Goal: Use online tool/utility: Utilize a website feature to perform a specific function

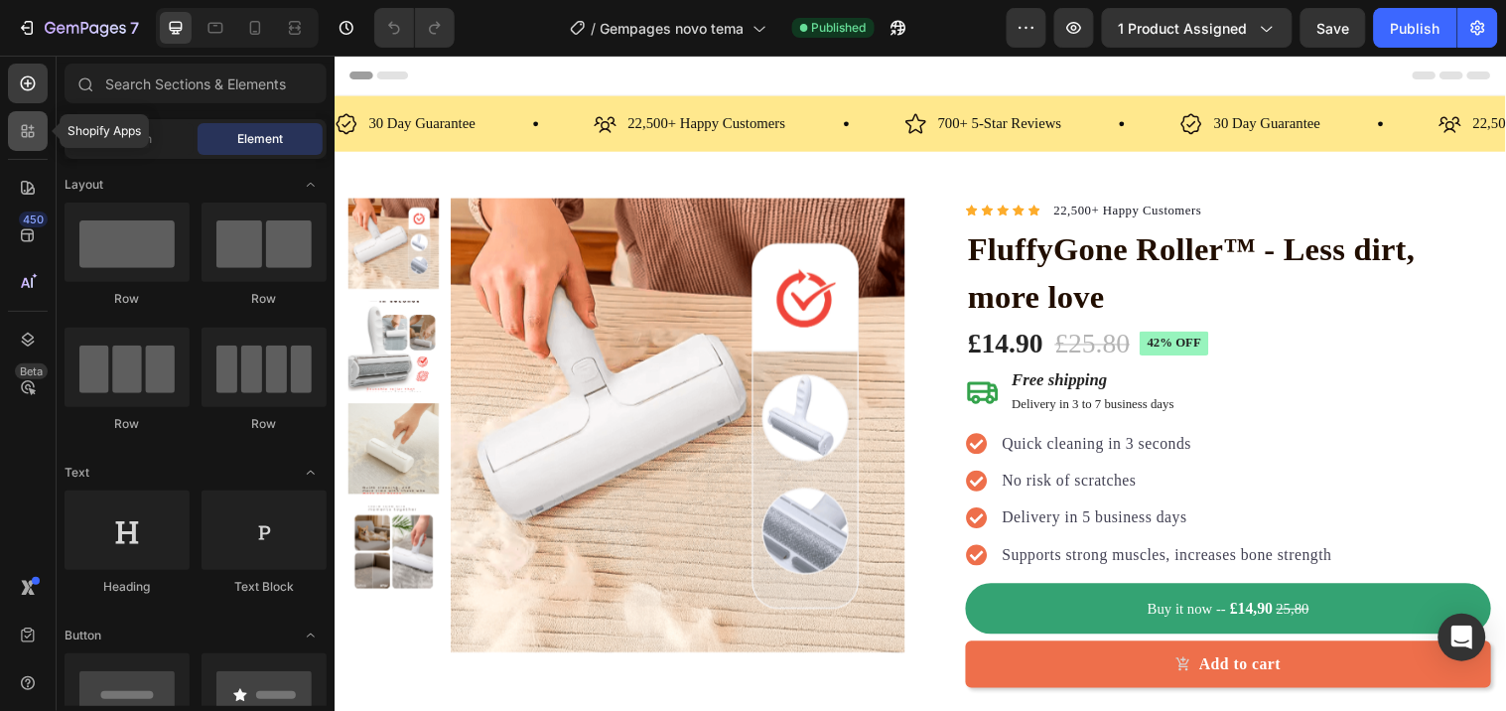
click at [20, 135] on icon at bounding box center [28, 131] width 20 height 20
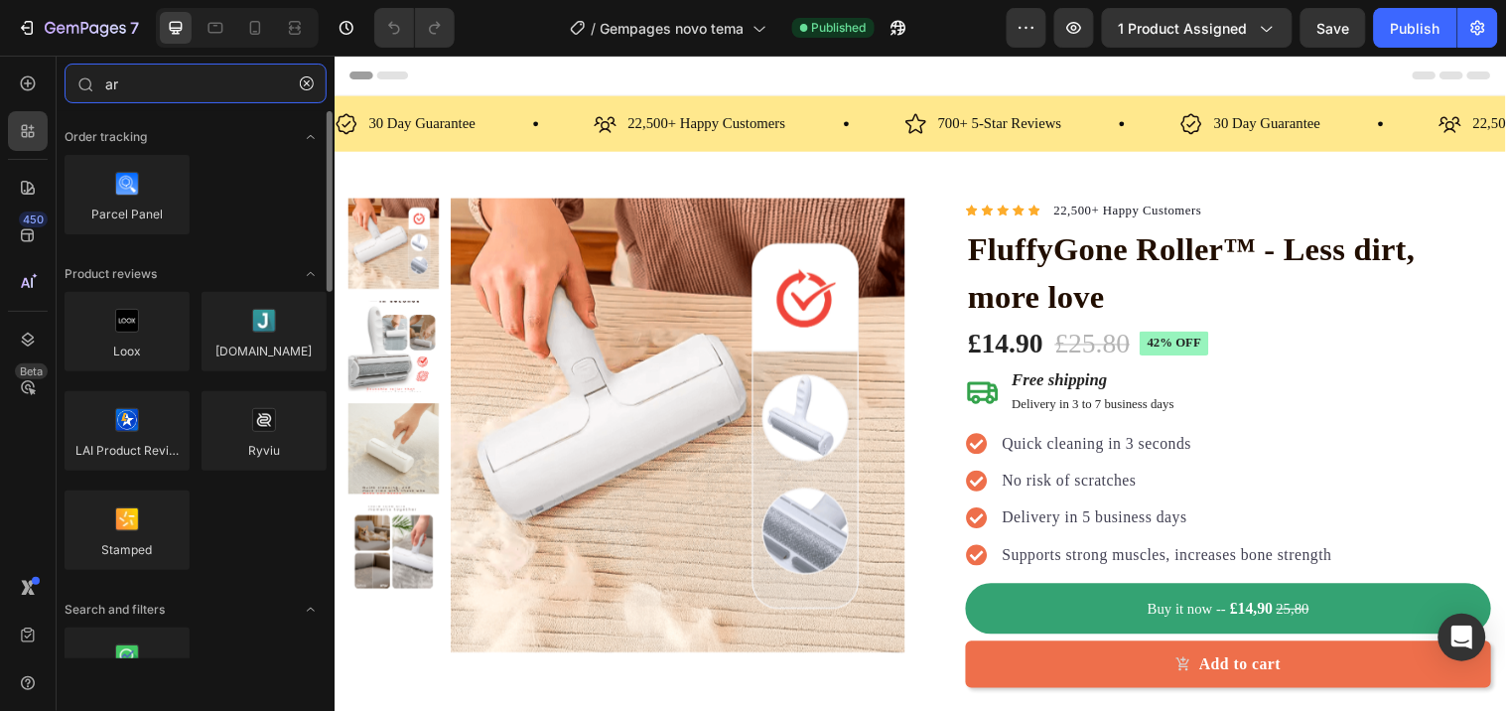
type input "are"
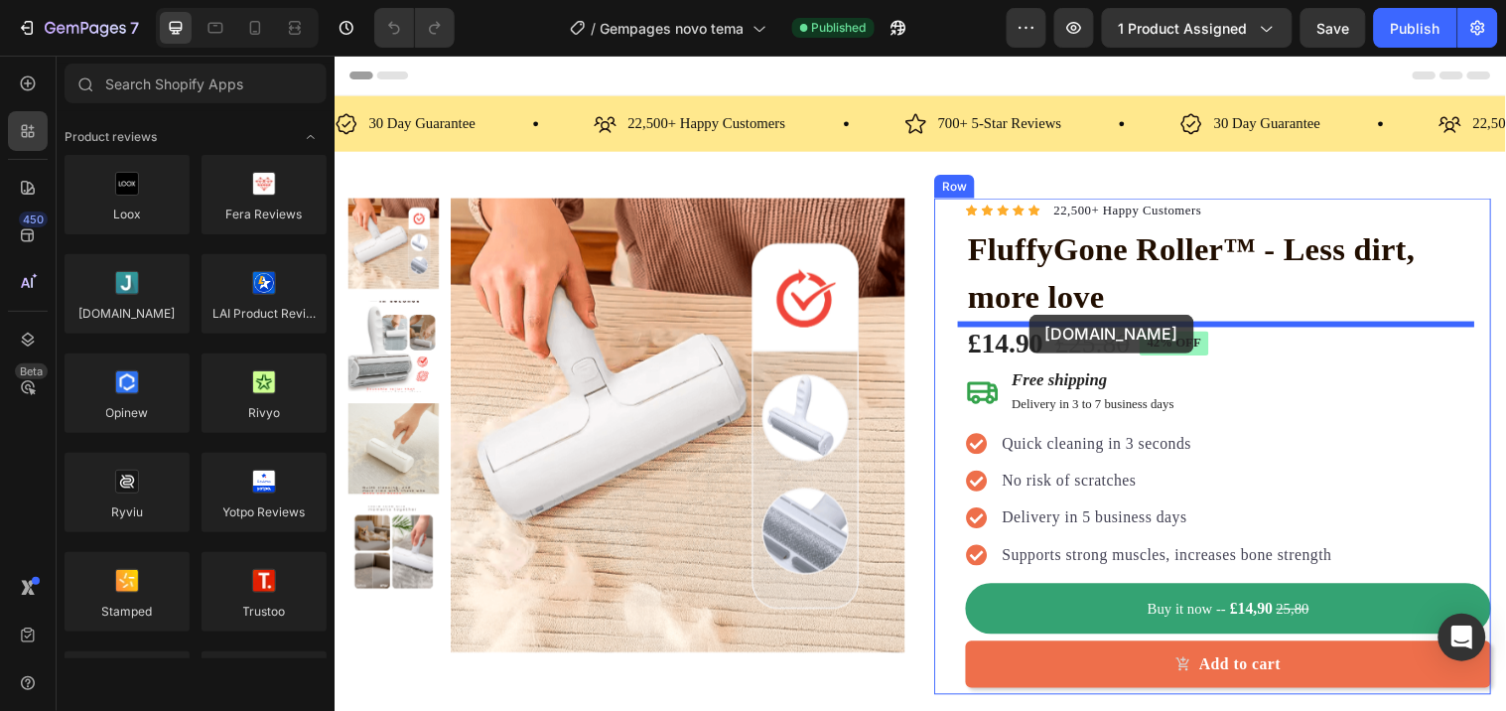
drag, startPoint x: 492, startPoint y: 357, endPoint x: 1039, endPoint y: 318, distance: 548.3
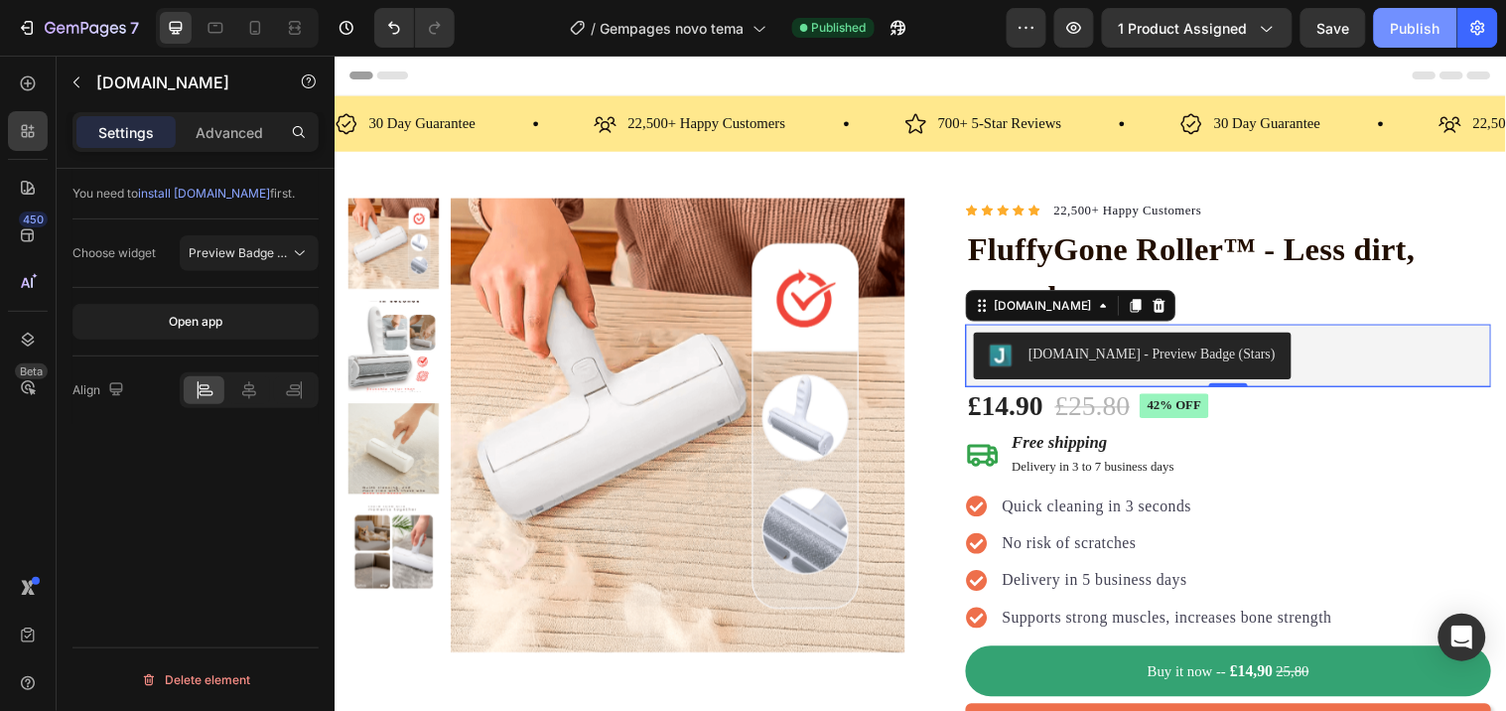
click at [1404, 34] on div "Publish" at bounding box center [1415, 28] width 50 height 21
click at [204, 254] on span "Preview Badge (Stars)" at bounding box center [252, 252] width 126 height 15
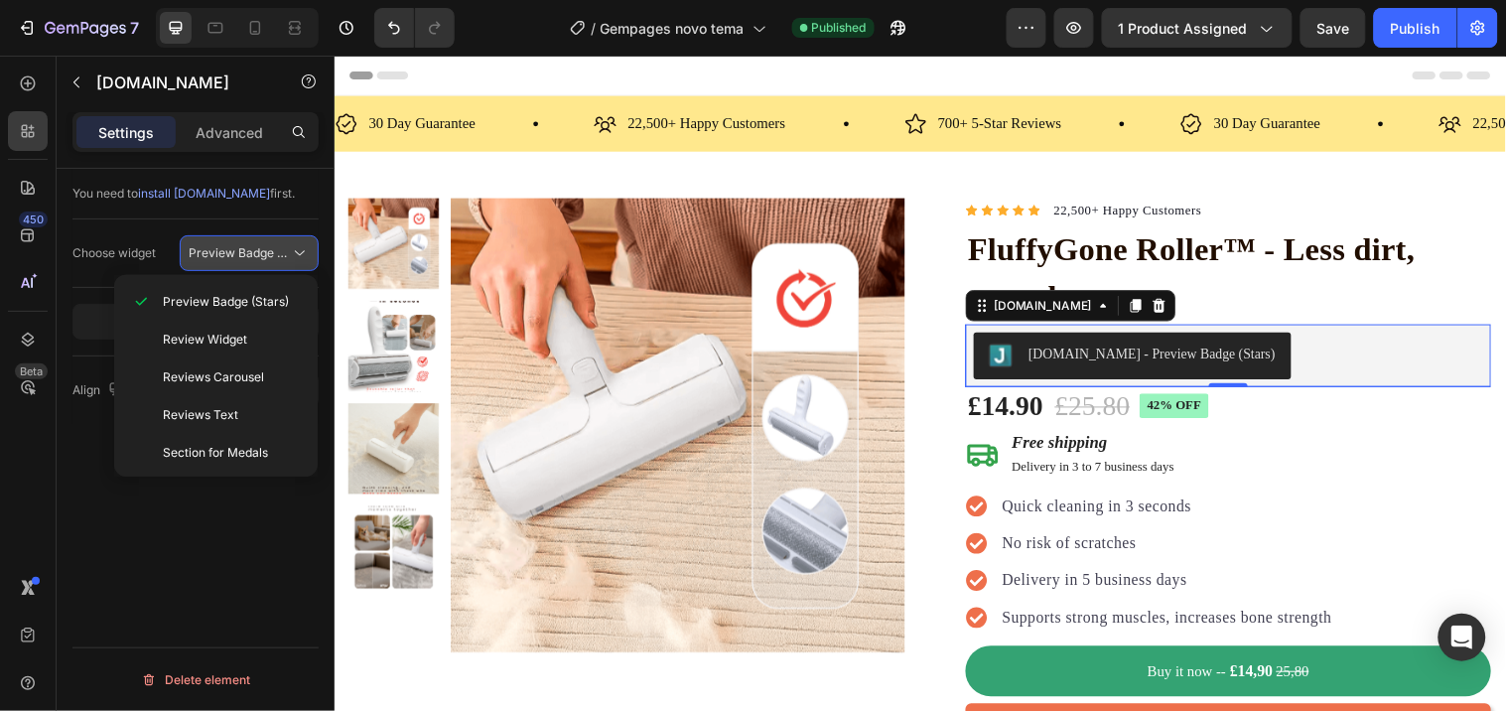
click at [204, 254] on span "Preview Badge (Stars)" at bounding box center [252, 252] width 126 height 15
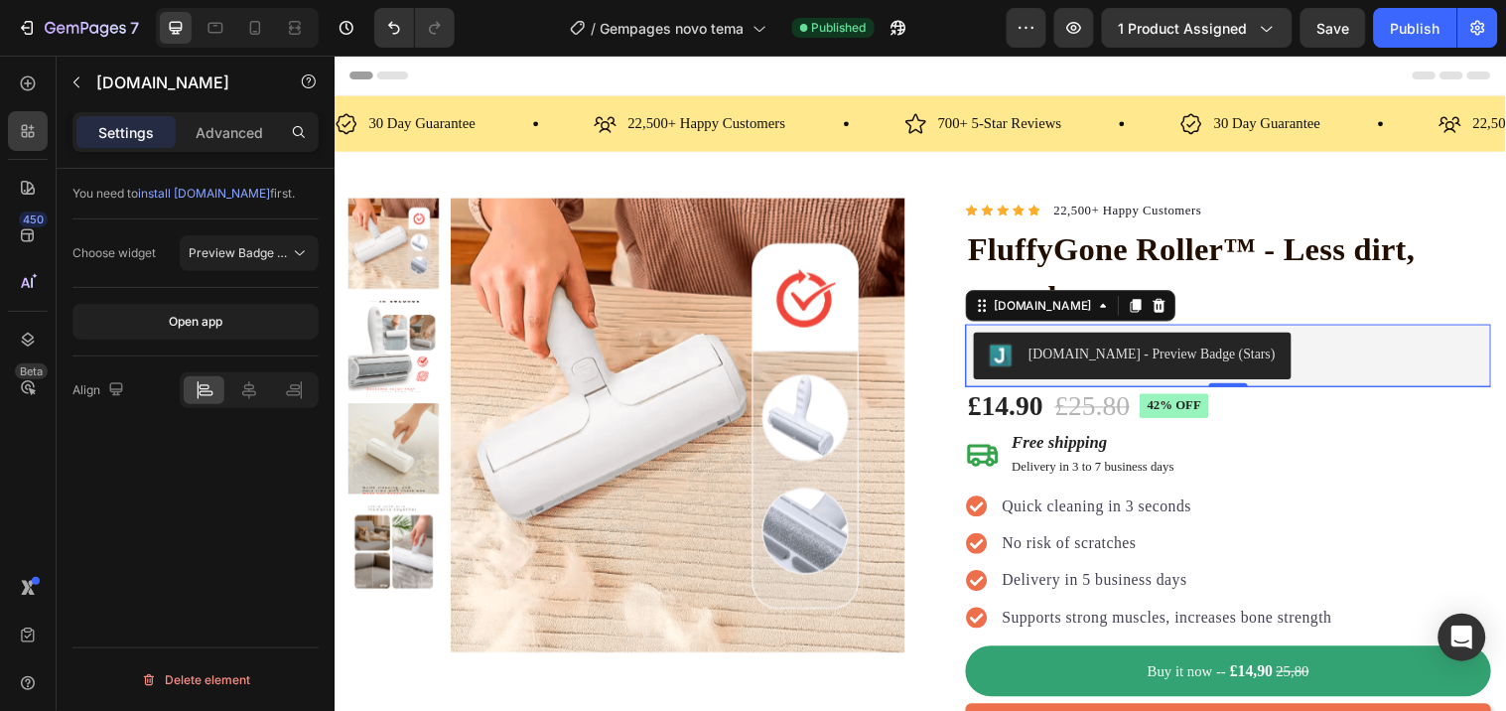
click at [201, 344] on div "Open app" at bounding box center [195, 322] width 246 height 68
click at [209, 331] on button "Open app" at bounding box center [195, 322] width 246 height 36
click at [1114, 355] on div "[DOMAIN_NAME] - Preview Badge (Stars)" at bounding box center [1164, 357] width 251 height 21
click at [1318, 46] on button "Save" at bounding box center [1333, 28] width 66 height 40
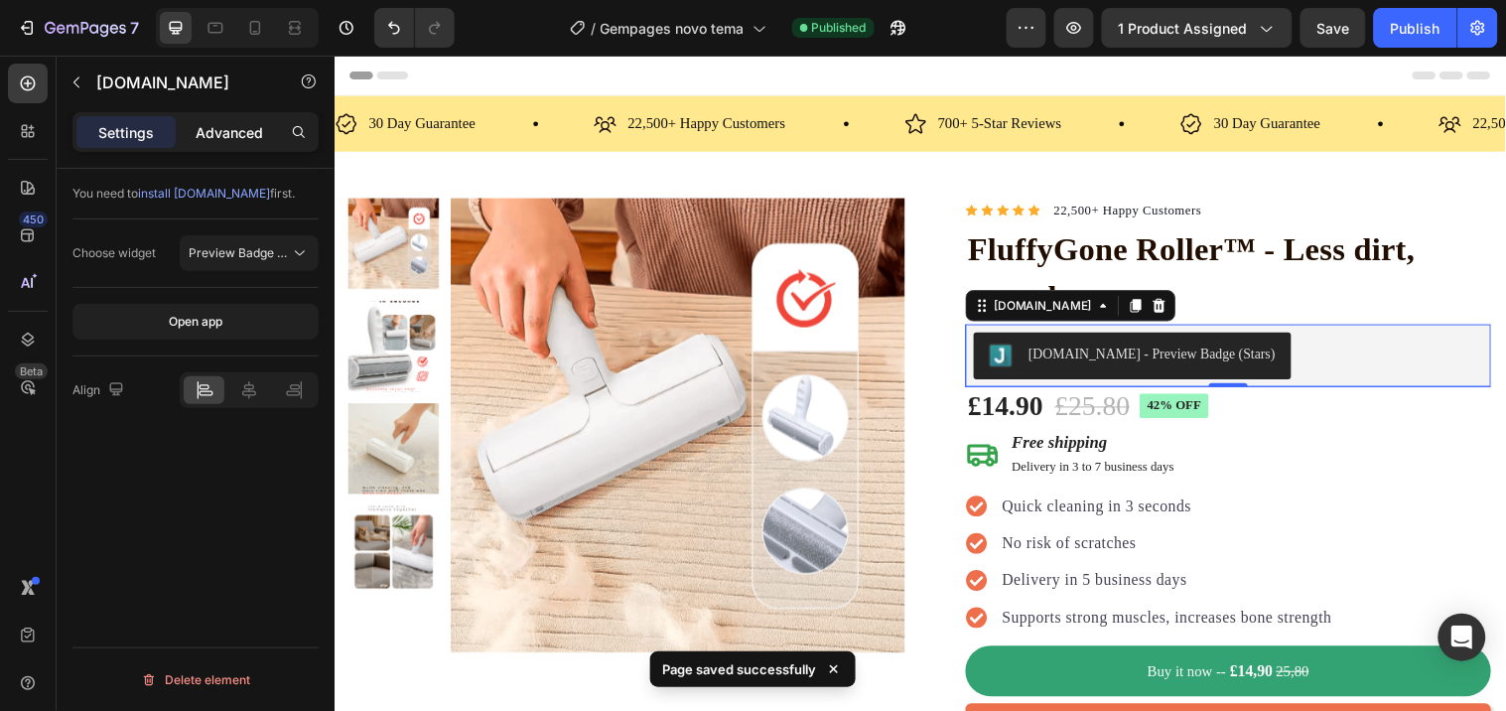
click at [241, 126] on p "Advanced" at bounding box center [229, 132] width 67 height 21
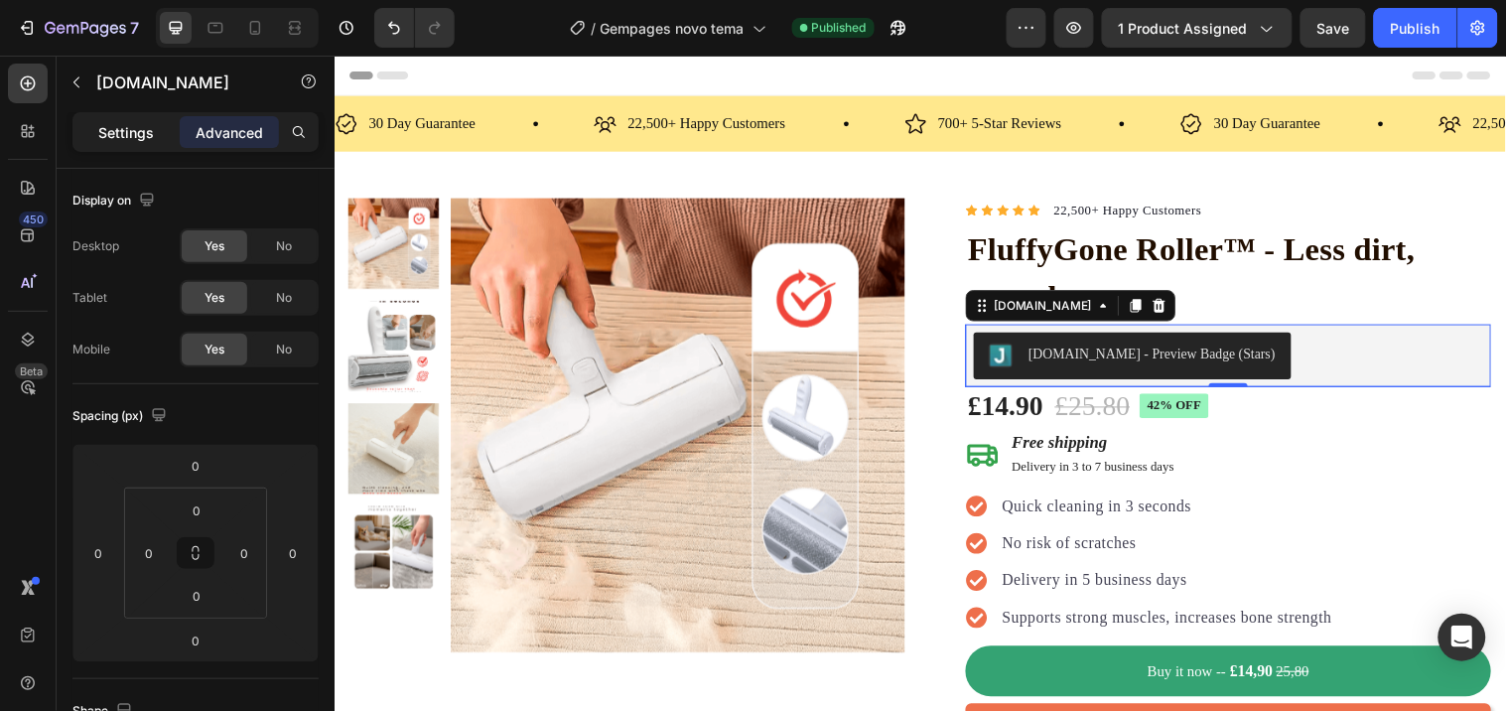
click at [155, 130] on div "Settings" at bounding box center [125, 132] width 99 height 32
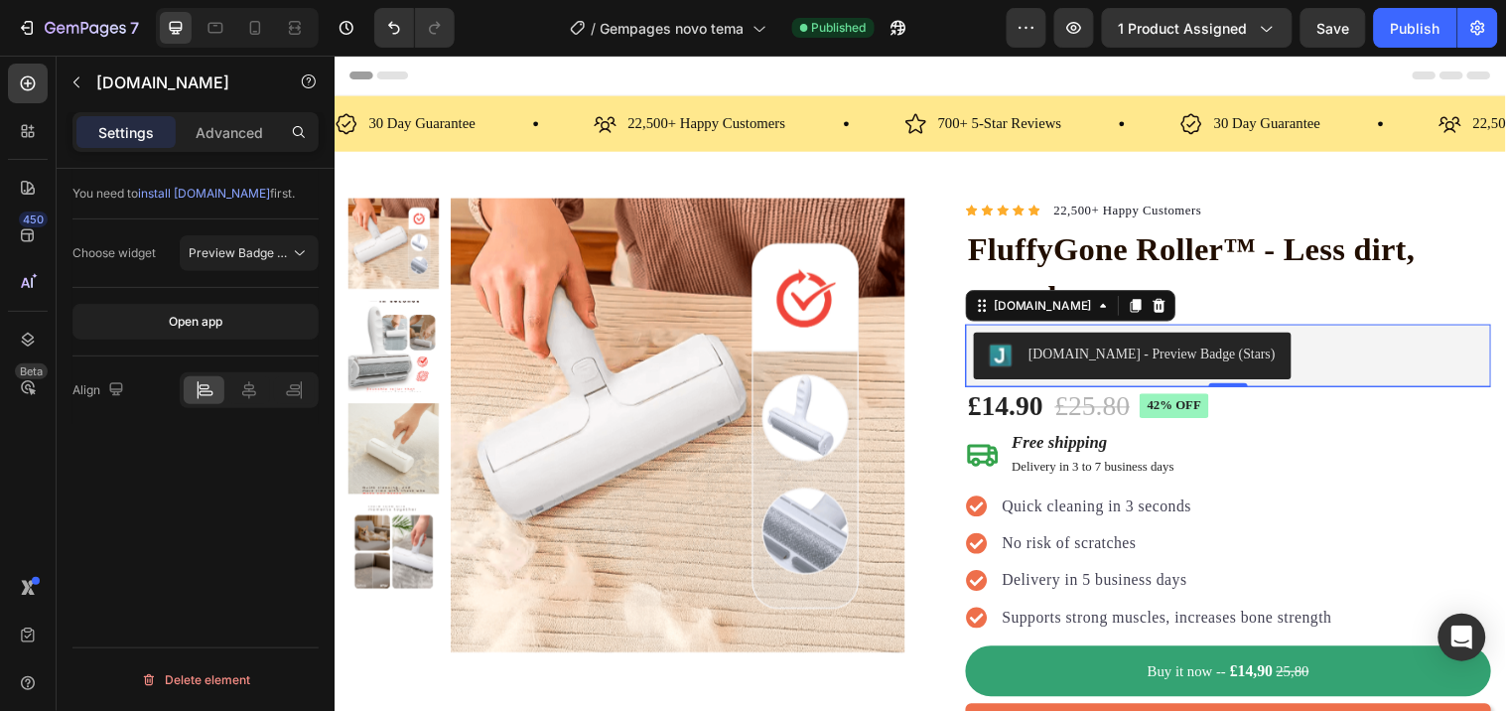
click at [181, 198] on span "install [DOMAIN_NAME]" at bounding box center [204, 193] width 132 height 15
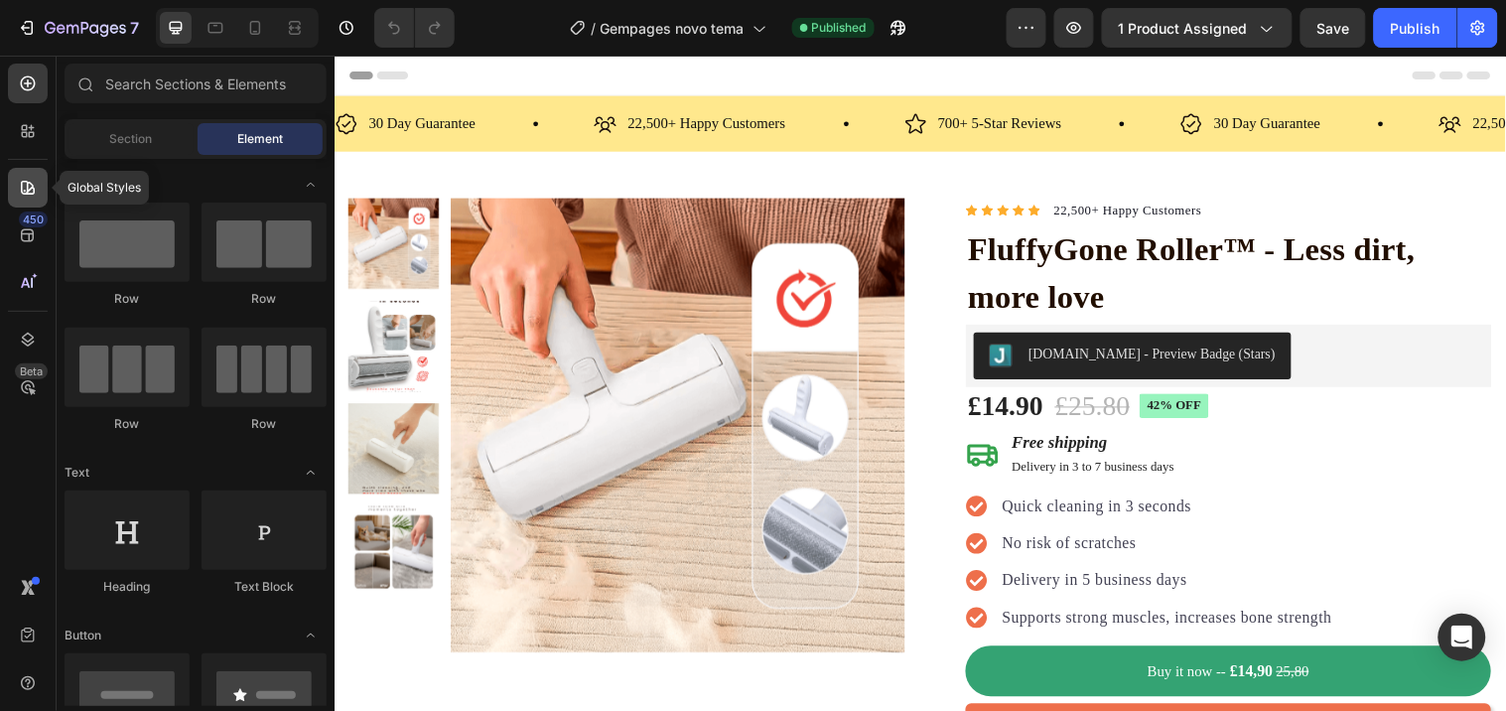
click at [27, 182] on icon at bounding box center [28, 188] width 14 height 14
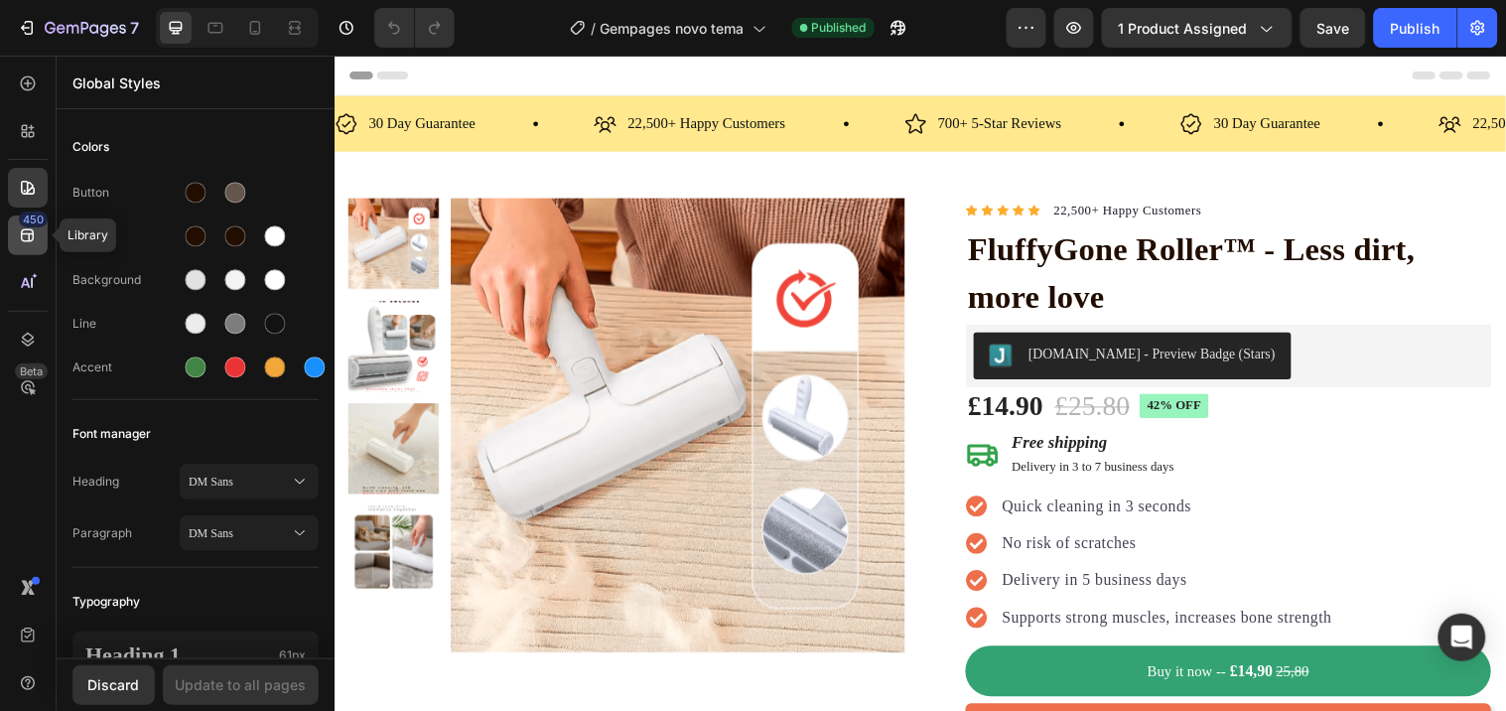
click at [21, 223] on div "450" at bounding box center [33, 219] width 29 height 16
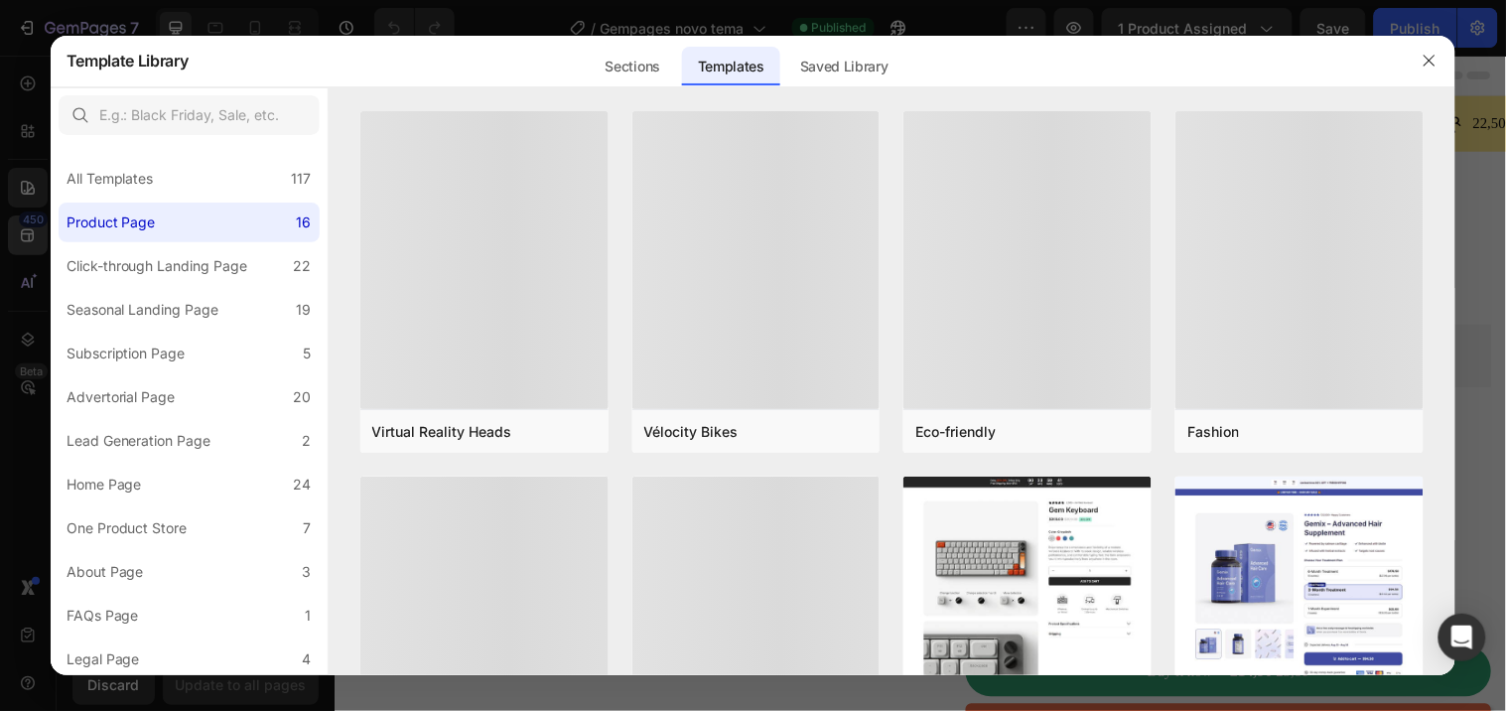
click at [21, 223] on div at bounding box center [753, 355] width 1506 height 711
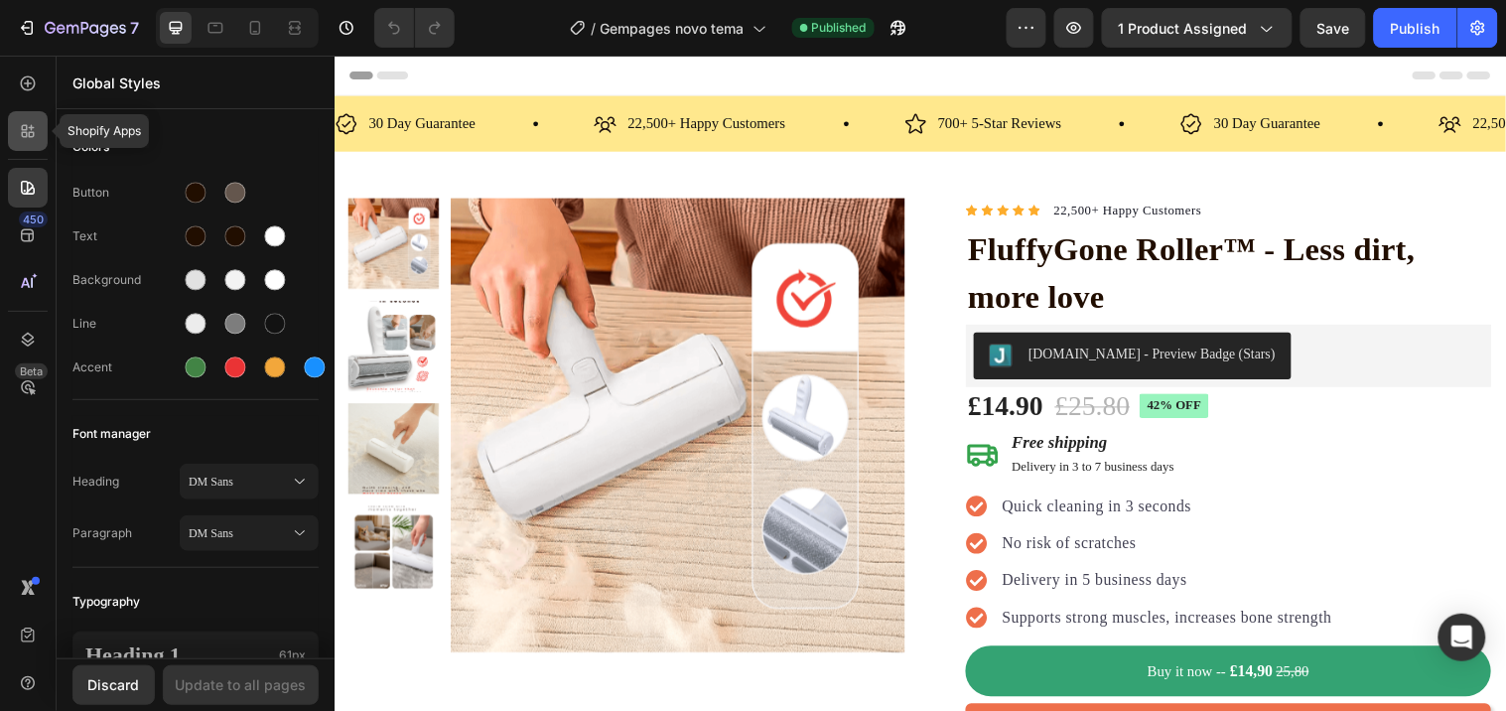
click at [23, 135] on icon at bounding box center [28, 131] width 20 height 20
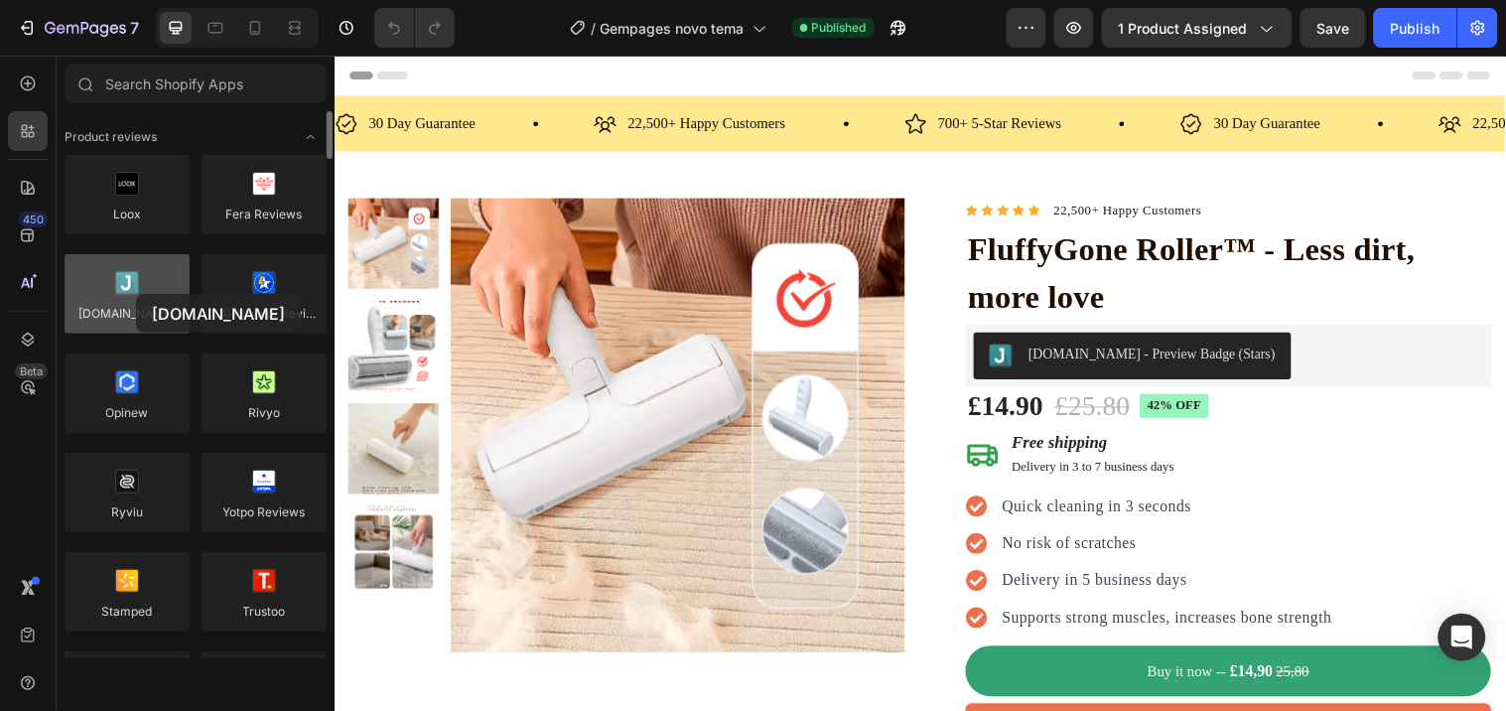
drag, startPoint x: 116, startPoint y: 296, endPoint x: 133, endPoint y: 294, distance: 17.0
click at [133, 294] on div at bounding box center [127, 293] width 125 height 79
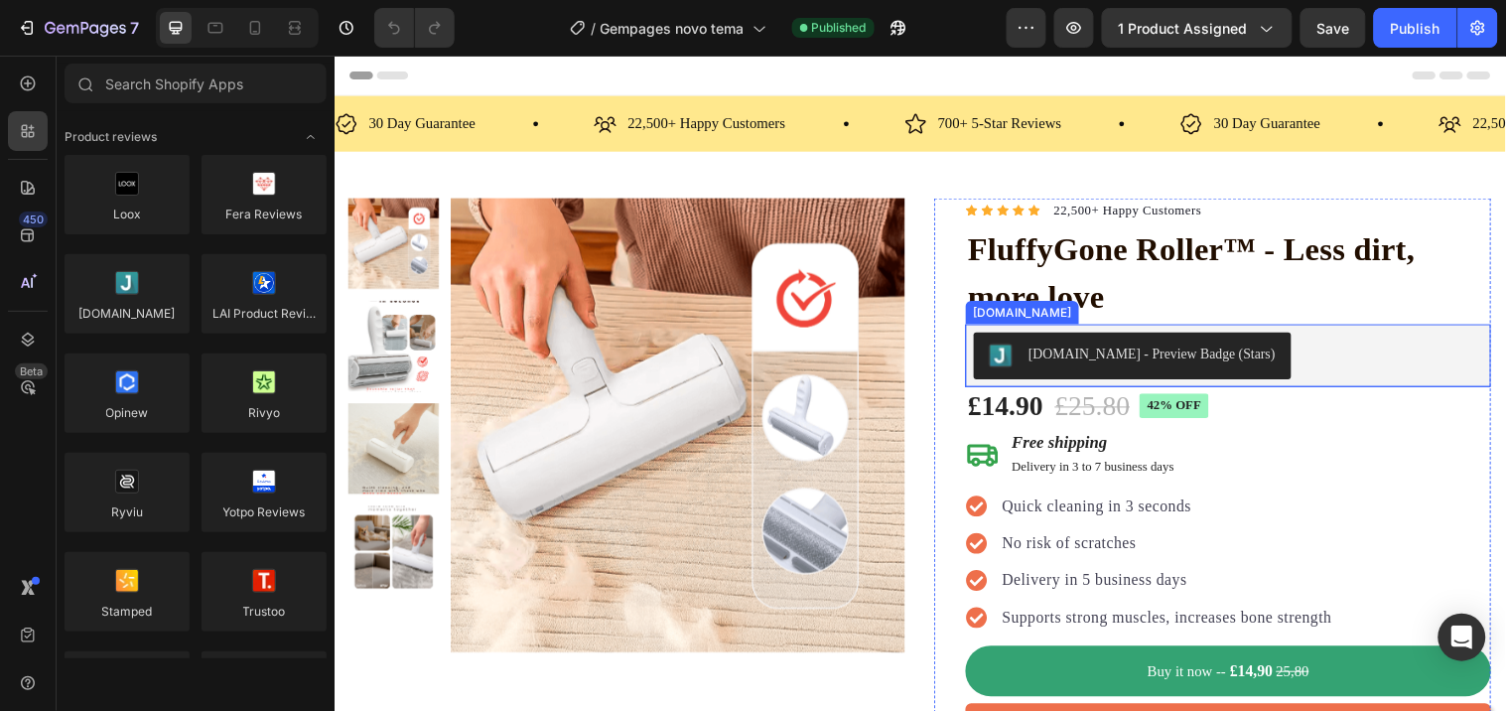
click at [1098, 350] on div "[DOMAIN_NAME] - Preview Badge (Stars)" at bounding box center [1164, 357] width 251 height 21
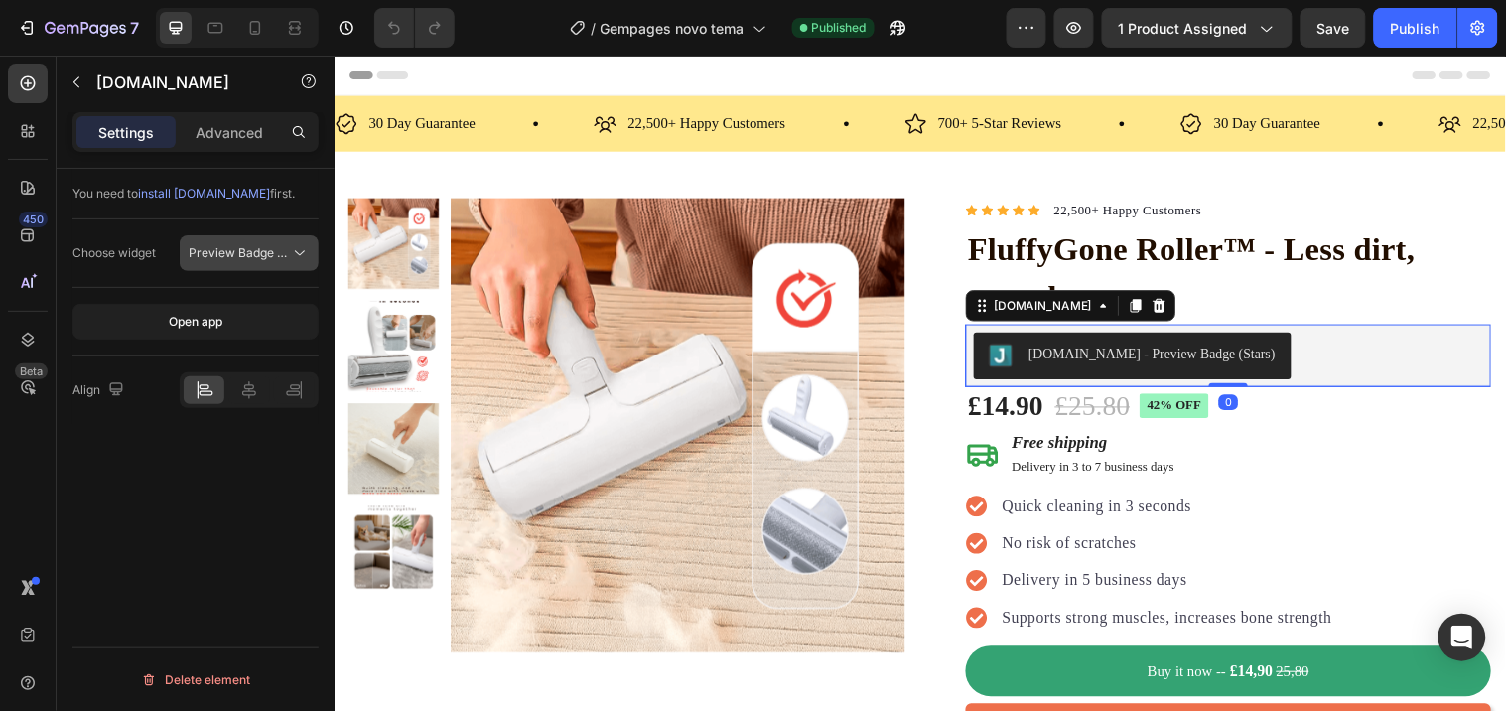
click at [229, 251] on span "Preview Badge (Stars)" at bounding box center [252, 252] width 126 height 15
click at [240, 127] on p "Advanced" at bounding box center [229, 132] width 67 height 21
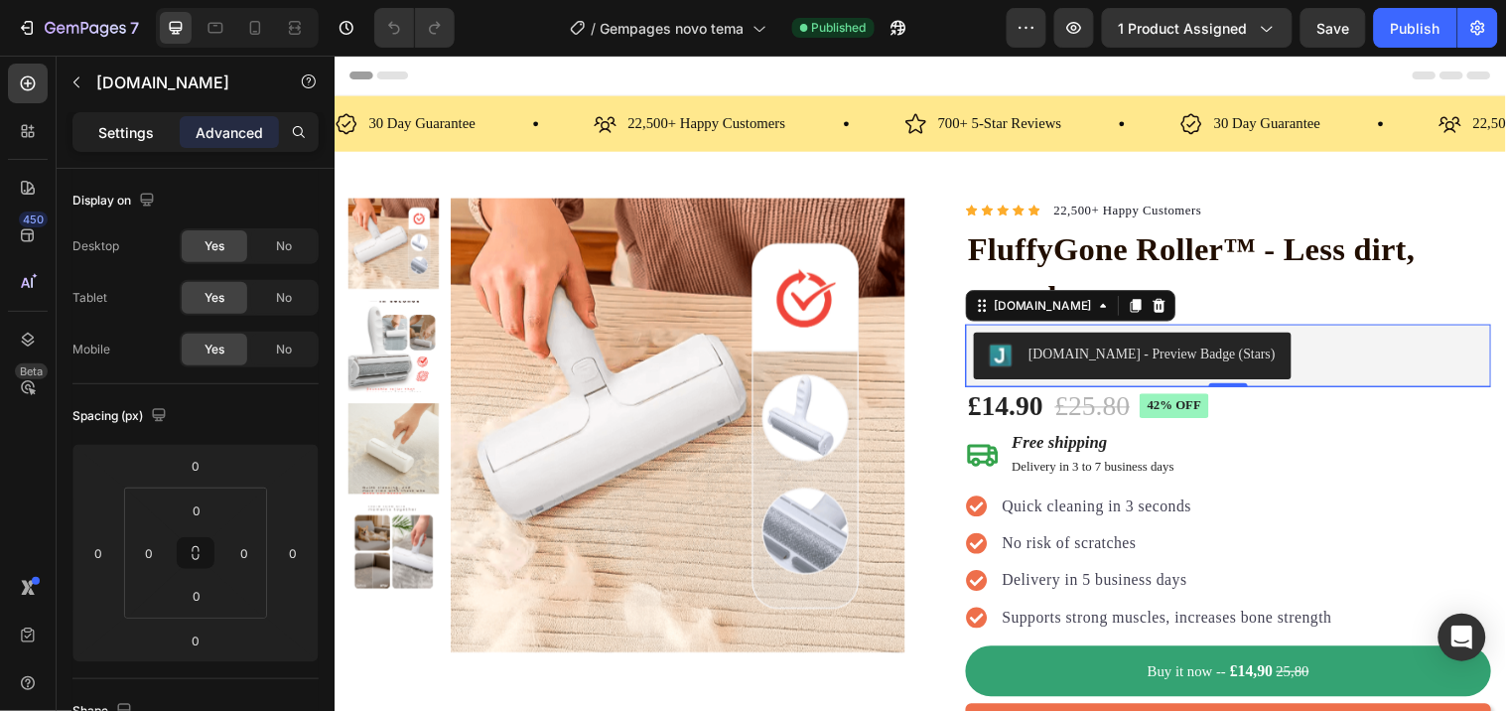
click at [124, 137] on p "Settings" at bounding box center [126, 132] width 56 height 21
